Goal: Complete application form: Complete application form

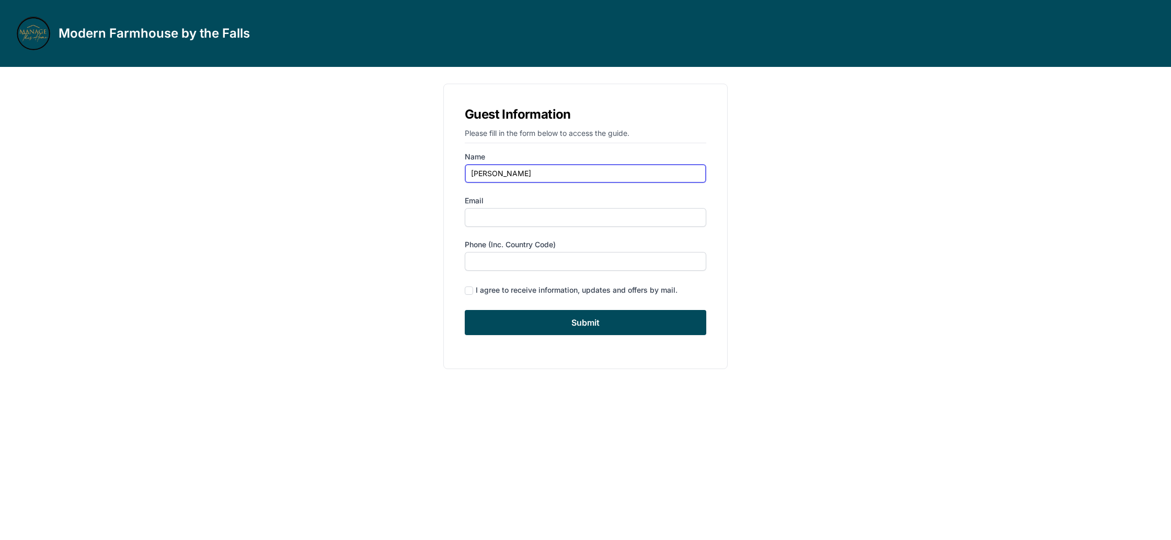
type input "[PERSON_NAME]"
type input "[EMAIL_ADDRESS][DOMAIN_NAME]"
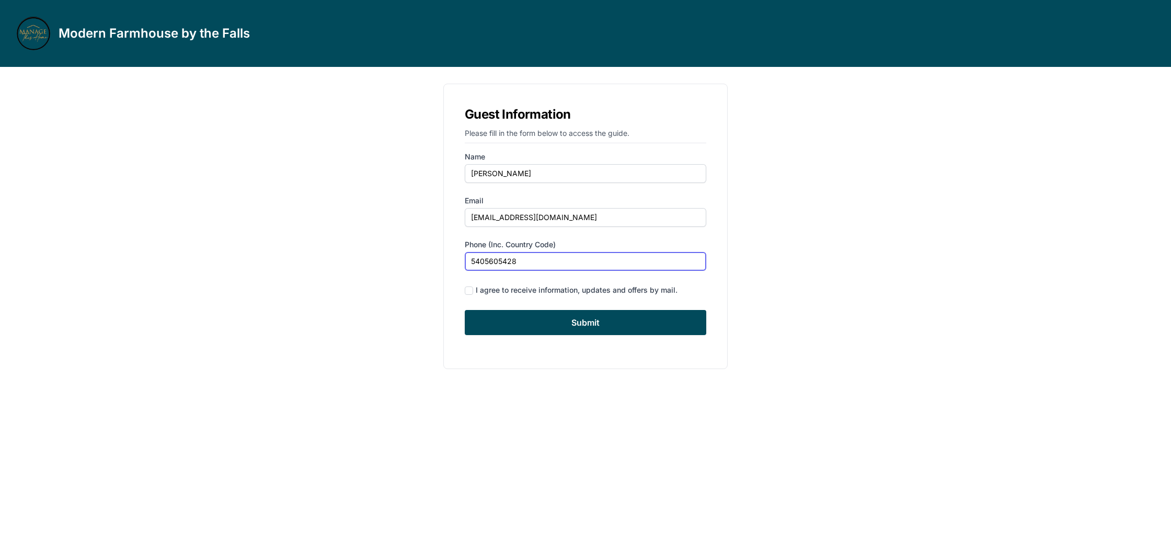
type input "5405605428"
click at [538, 294] on div "I agree to receive information, updates and offers by mail." at bounding box center [577, 290] width 202 height 10
click at [479, 285] on div "I agree to receive information, updates and offers by mail." at bounding box center [577, 290] width 202 height 10
click at [470, 292] on input "checkbox" at bounding box center [469, 290] width 8 height 8
checkbox input "true"
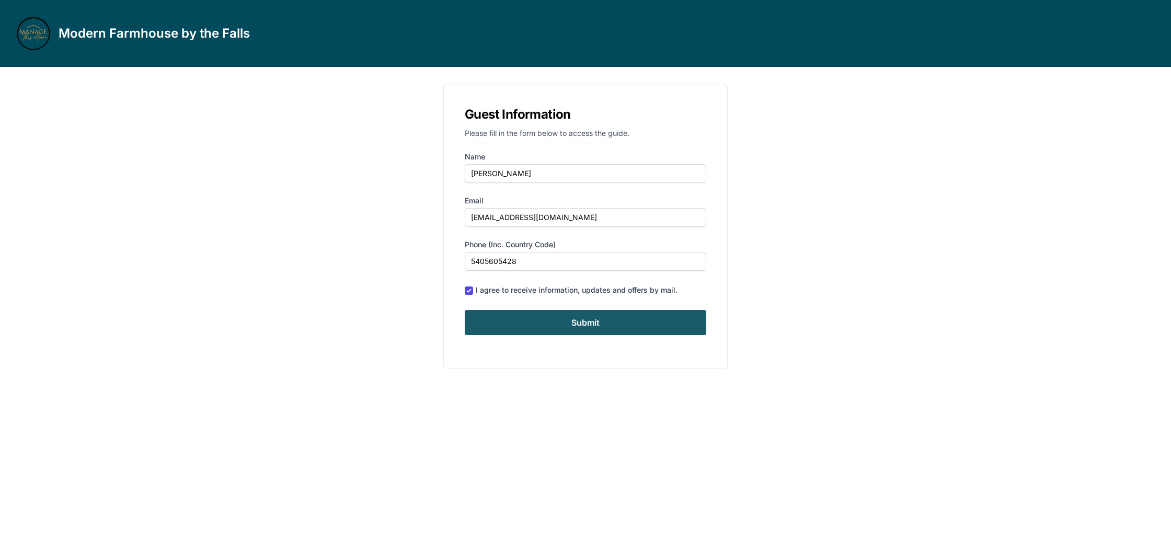
click at [528, 316] on input "Submit" at bounding box center [585, 322] width 241 height 25
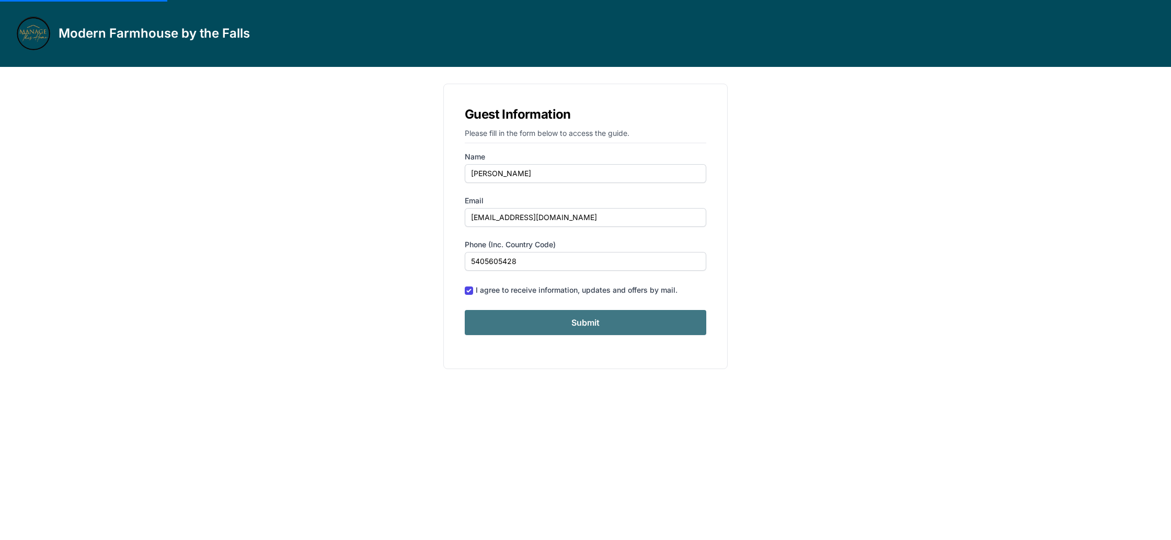
click at [981, 350] on div "Modern Farmhouse by the Falls Guest Information Please fill in the form below t…" at bounding box center [585, 270] width 1171 height 540
